Goal: Communication & Community: Answer question/provide support

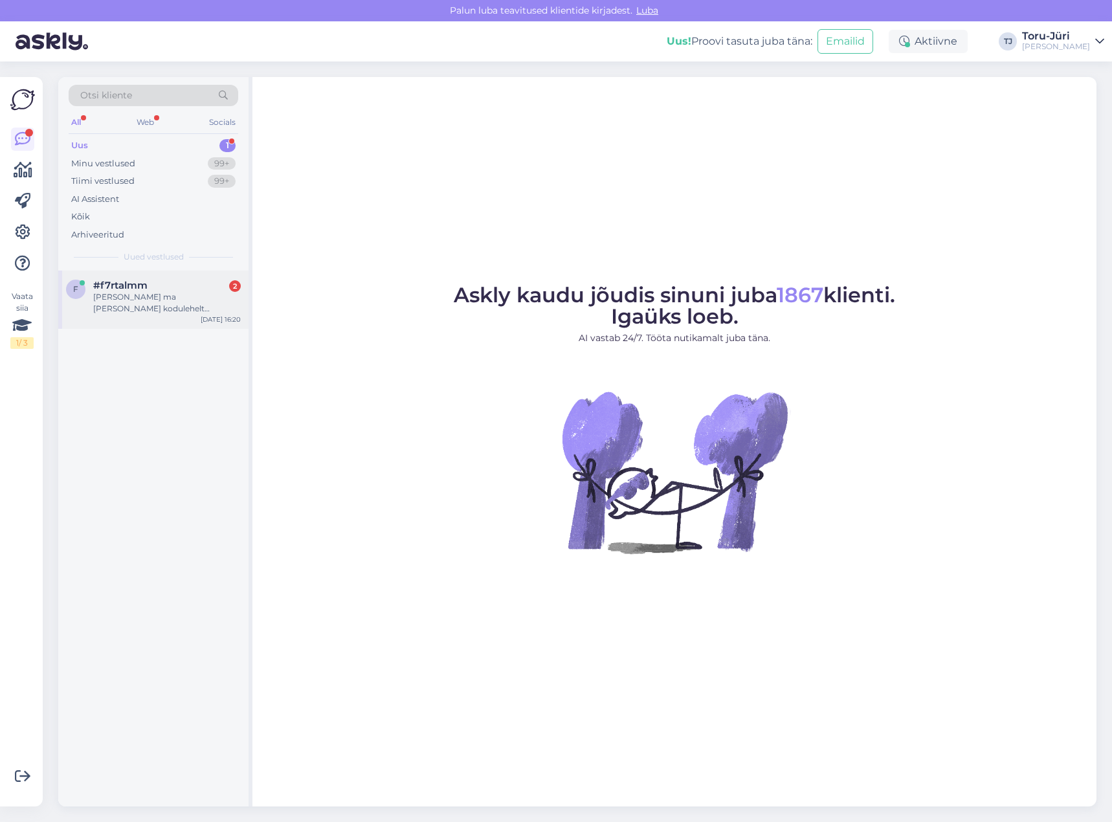
click at [162, 304] on div "[PERSON_NAME] ma [PERSON_NAME] kodulehelt hinnapakkumist küsida?" at bounding box center [167, 302] width 148 height 23
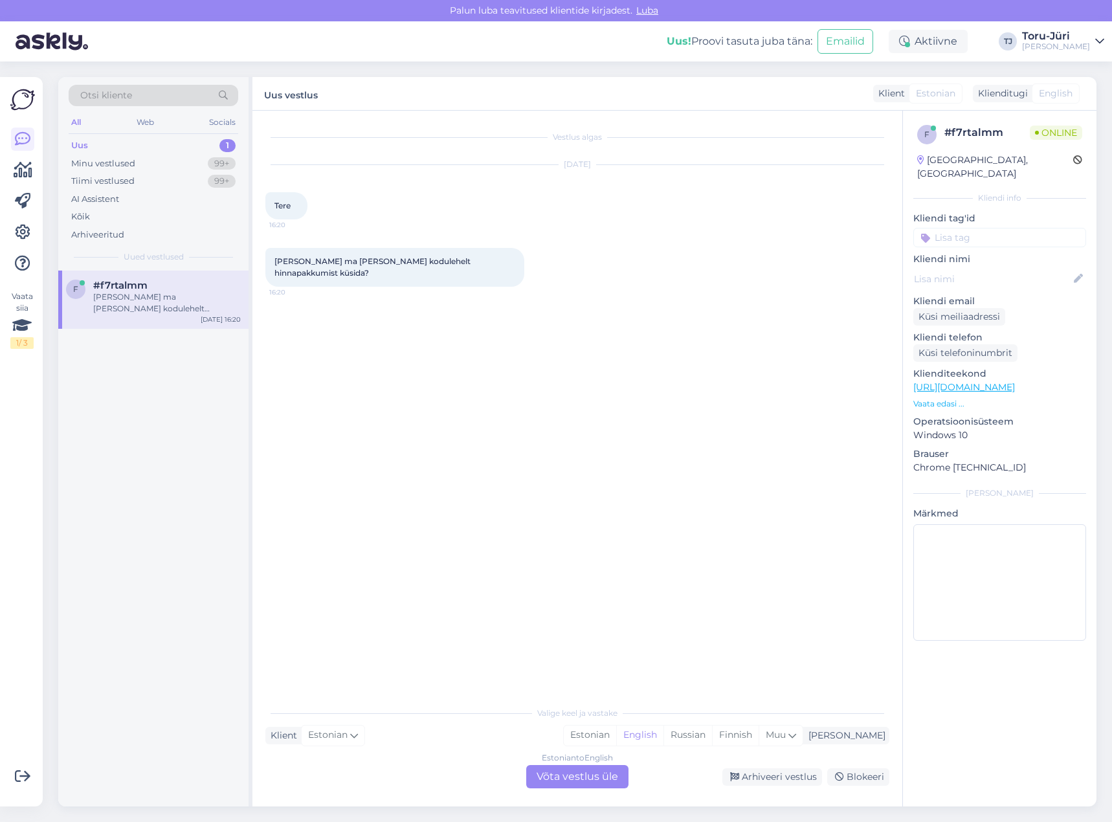
click at [598, 782] on div "Estonian to English Võta vestlus üle" at bounding box center [577, 776] width 102 height 23
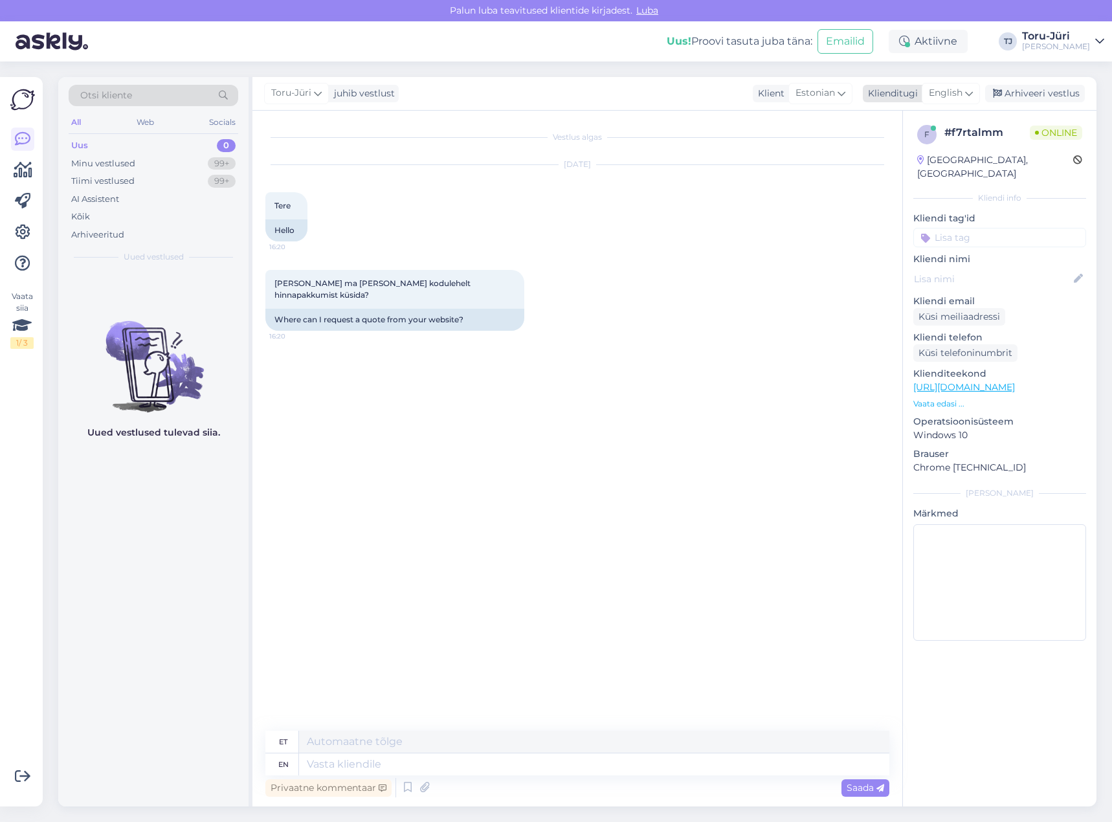
click at [959, 89] on span "English" at bounding box center [946, 93] width 34 height 14
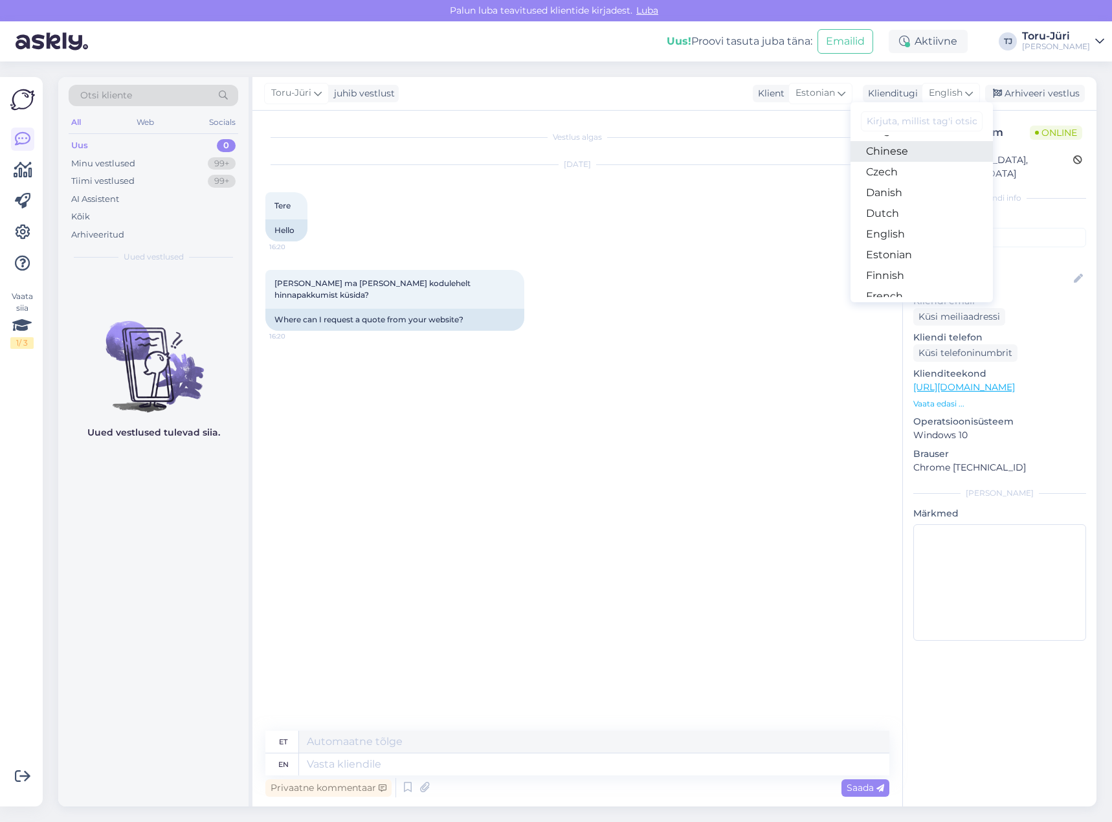
scroll to position [65, 0]
click at [901, 246] on link "Estonian" at bounding box center [921, 251] width 142 height 21
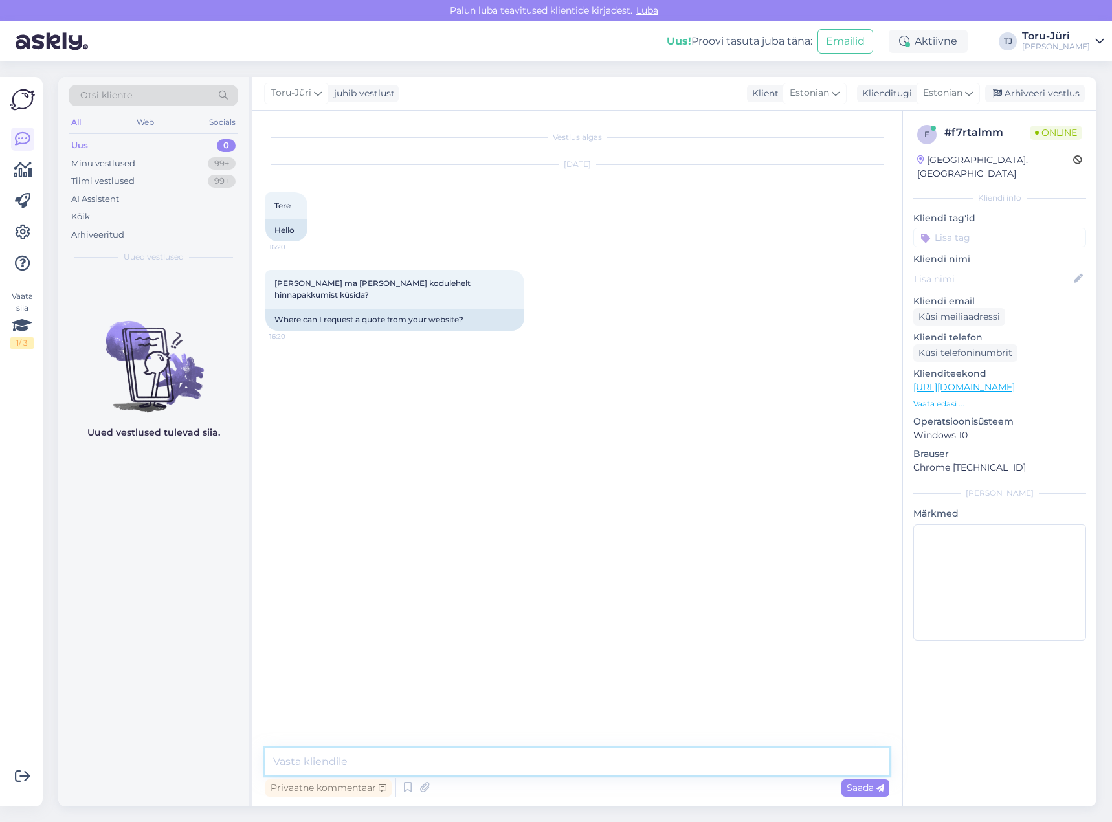
click at [422, 759] on textarea at bounding box center [577, 761] width 624 height 27
type textarea "Tere!"
type textarea "Kas soovite toote kohta hinnapakkumist või paigalduse kohta?"
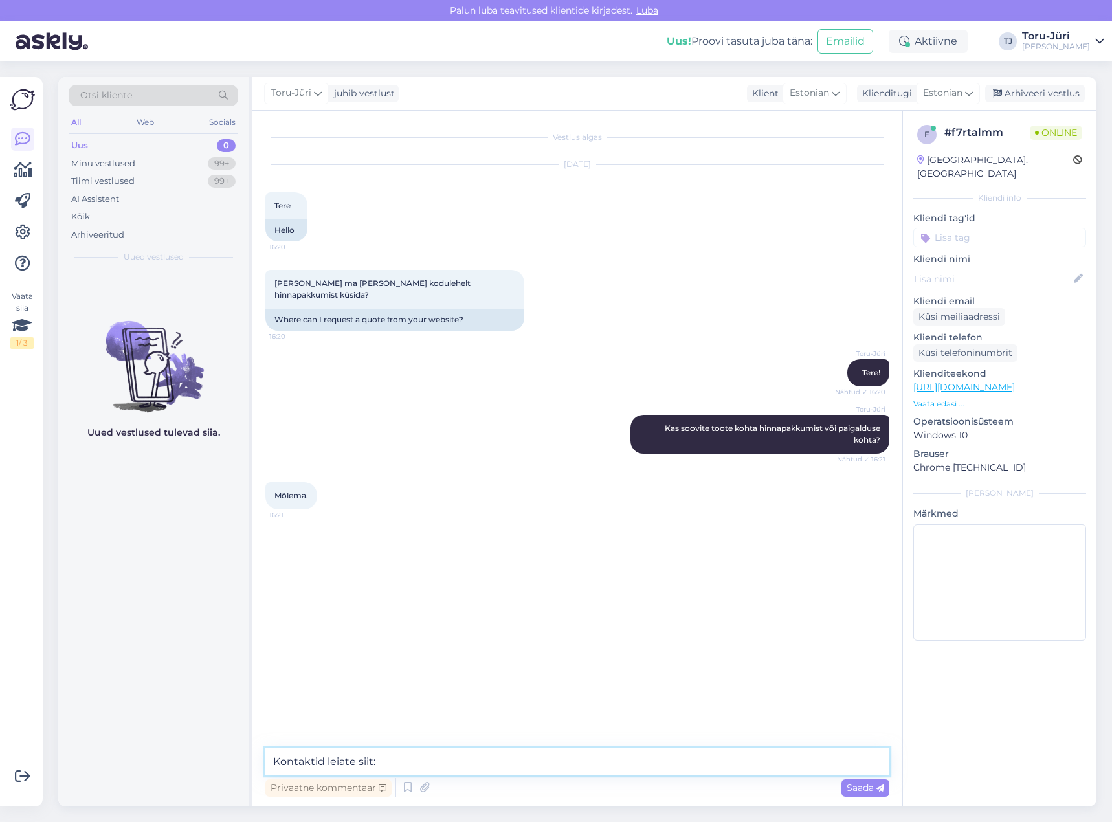
paste textarea "[URL][DOMAIN_NAME]"
type textarea "Kontaktid leiate siit: [URL][DOMAIN_NAME]"
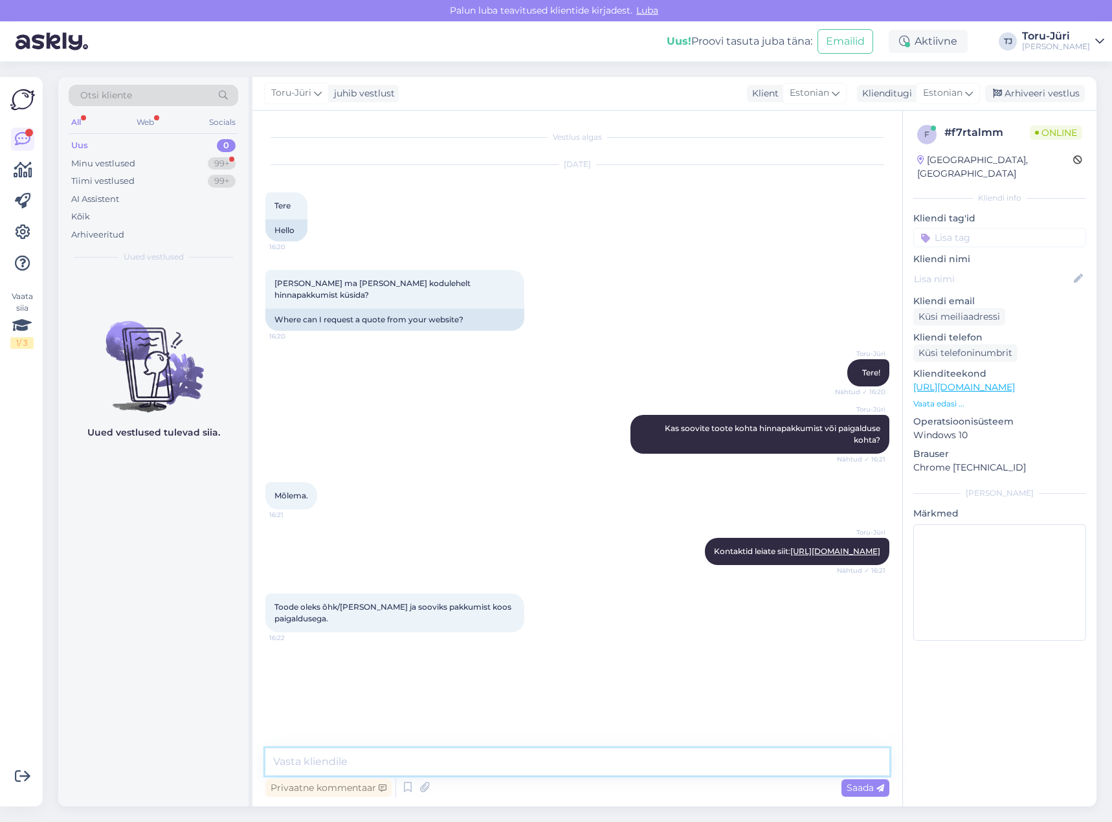
click at [446, 762] on textarea at bounding box center [577, 761] width 624 height 27
type textarea "Kirjutage näiteks [PERSON_NAME], [EMAIL_ADDRESS][DOMAIN_NAME]. Ta koostab ka pa…"
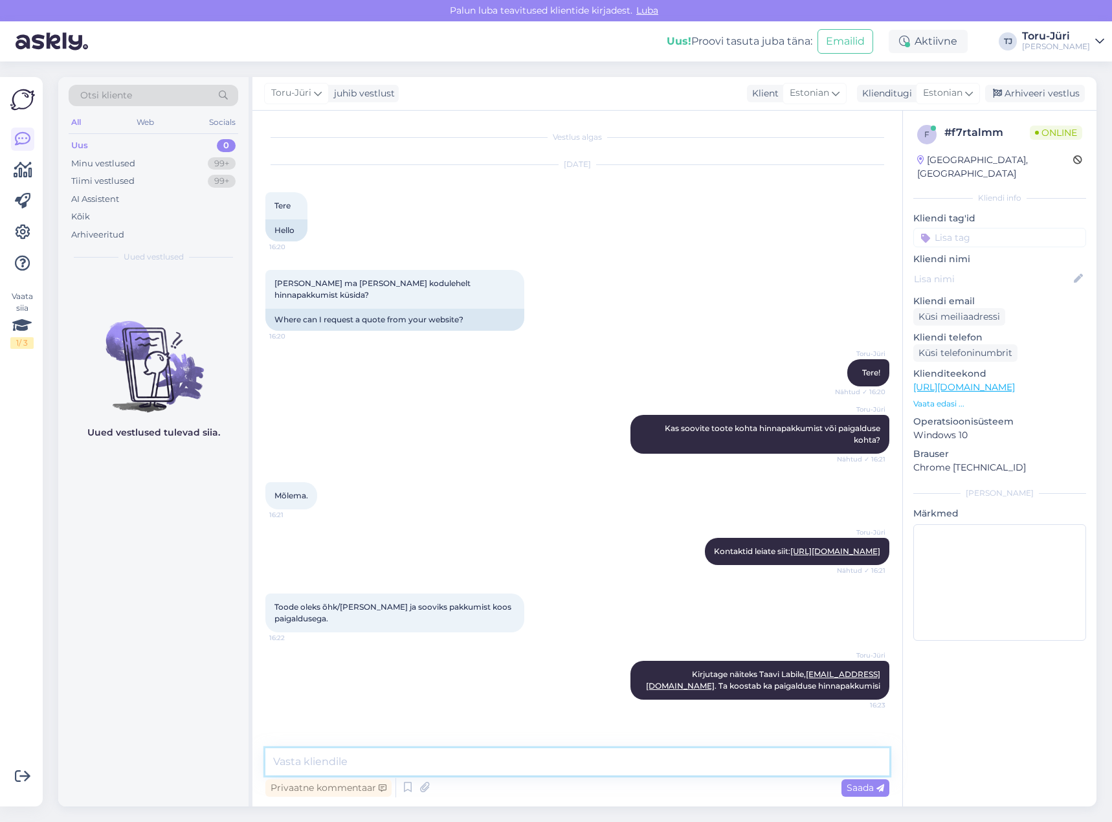
click at [446, 762] on textarea at bounding box center [577, 761] width 624 height 27
click at [618, 285] on div "[PERSON_NAME] ma [PERSON_NAME] kodulehelt hinnapakkumist küsida? 16:20 Where ca…" at bounding box center [577, 300] width 624 height 89
